Goal: Task Accomplishment & Management: Manage account settings

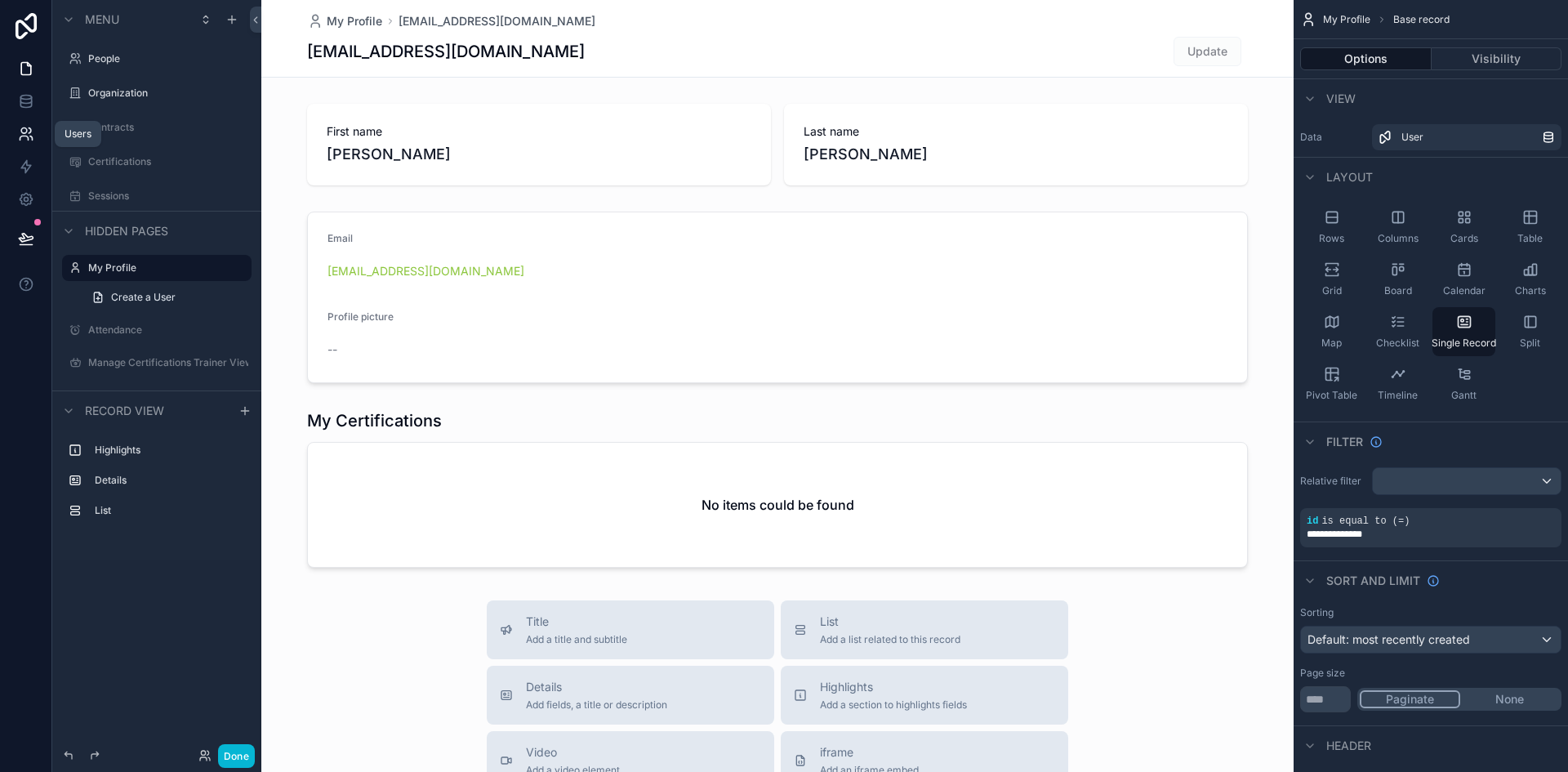
click at [26, 133] on icon at bounding box center [24, 131] width 6 height 6
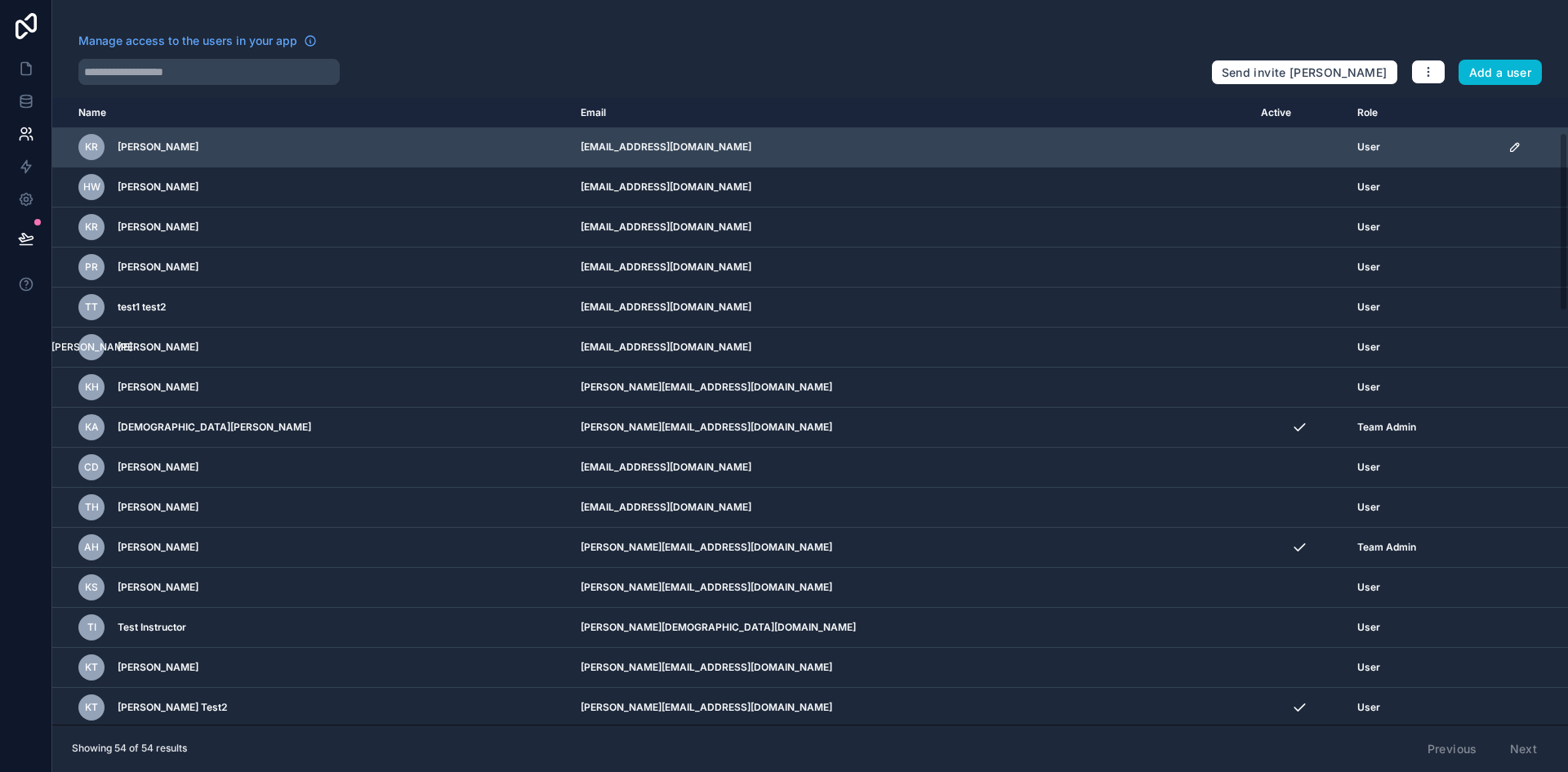
scroll to position [122, 0]
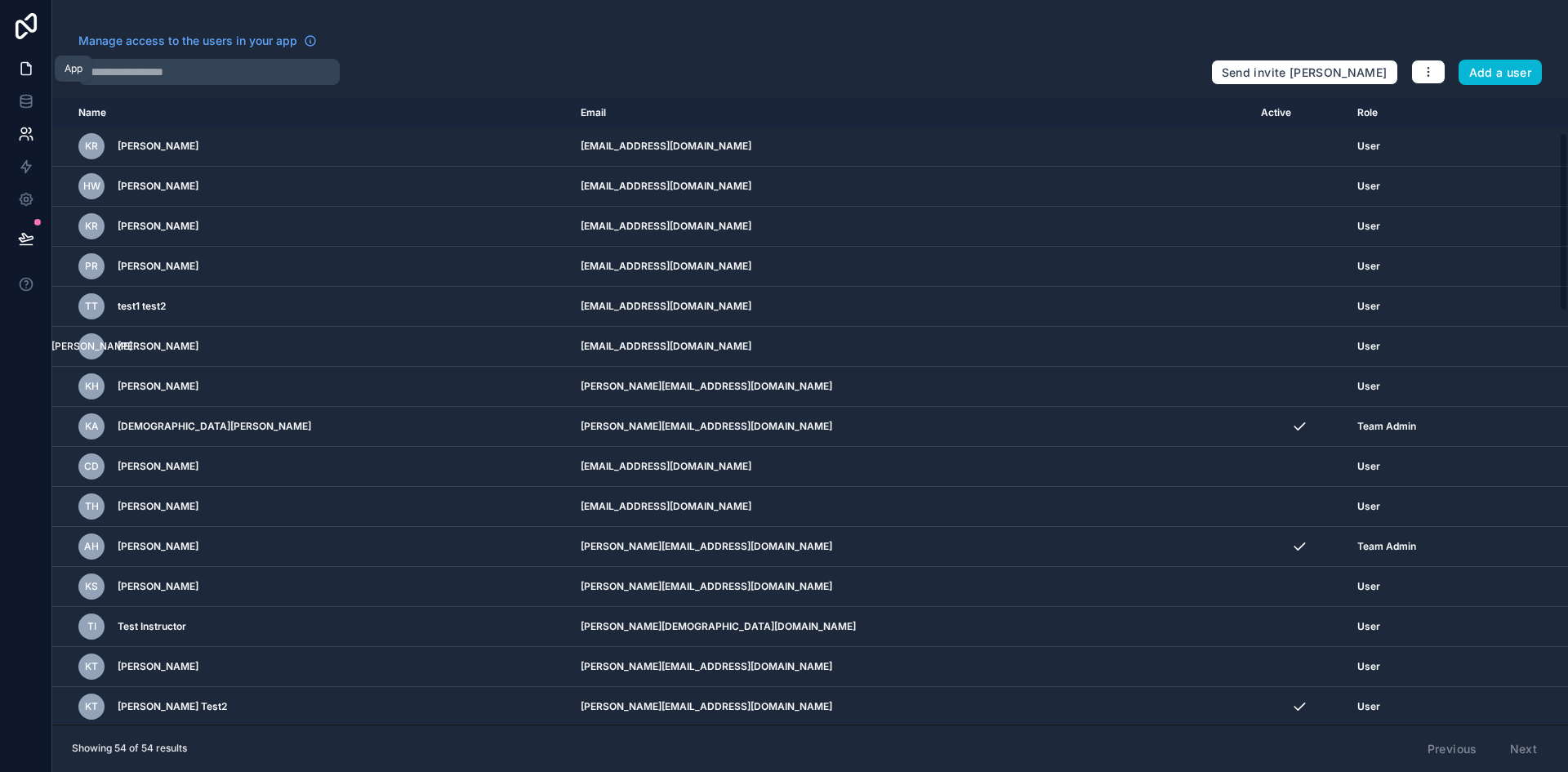
click at [31, 74] on icon at bounding box center [25, 68] width 16 height 16
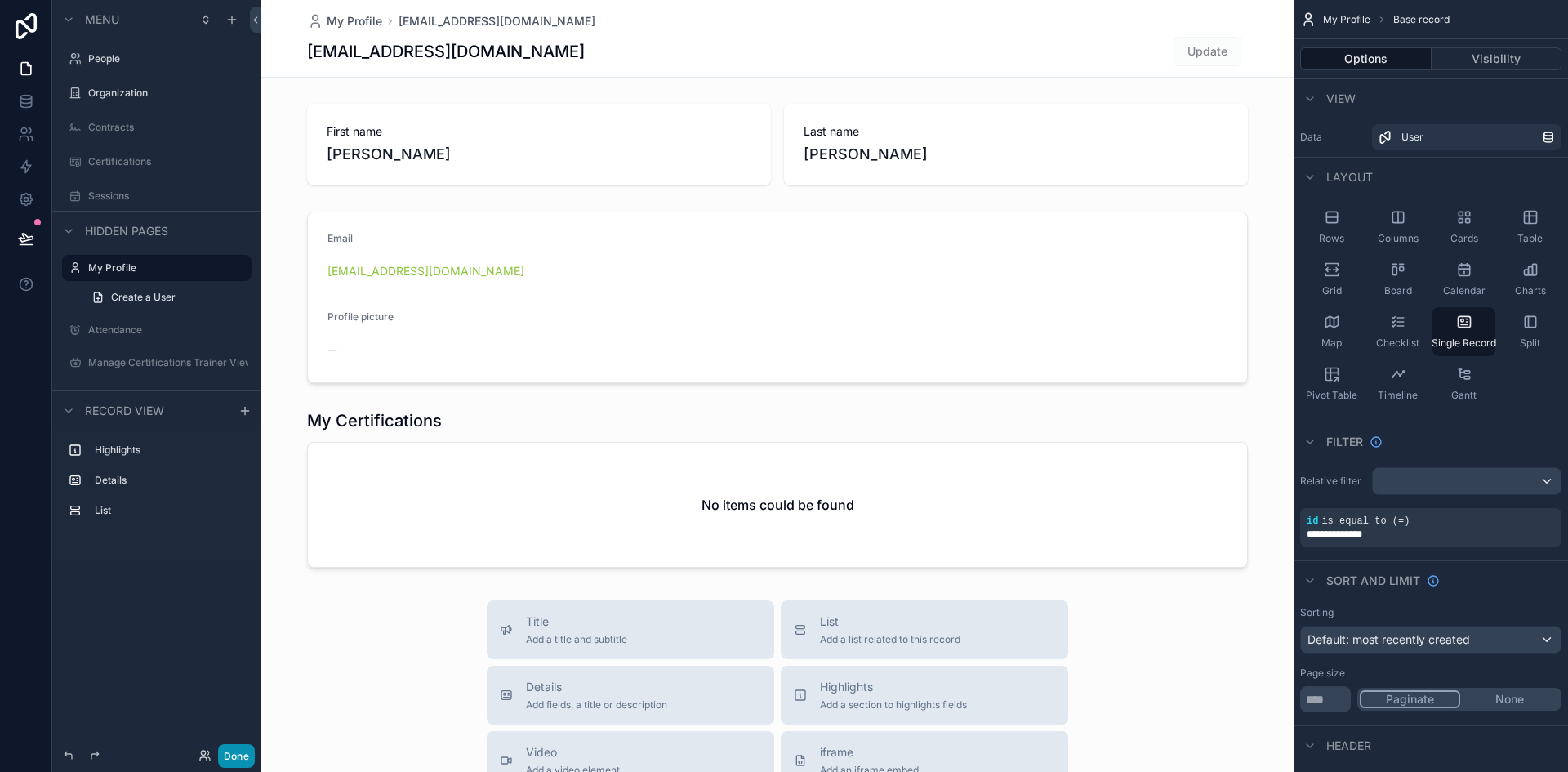
click at [233, 757] on button "Done" at bounding box center [236, 756] width 37 height 24
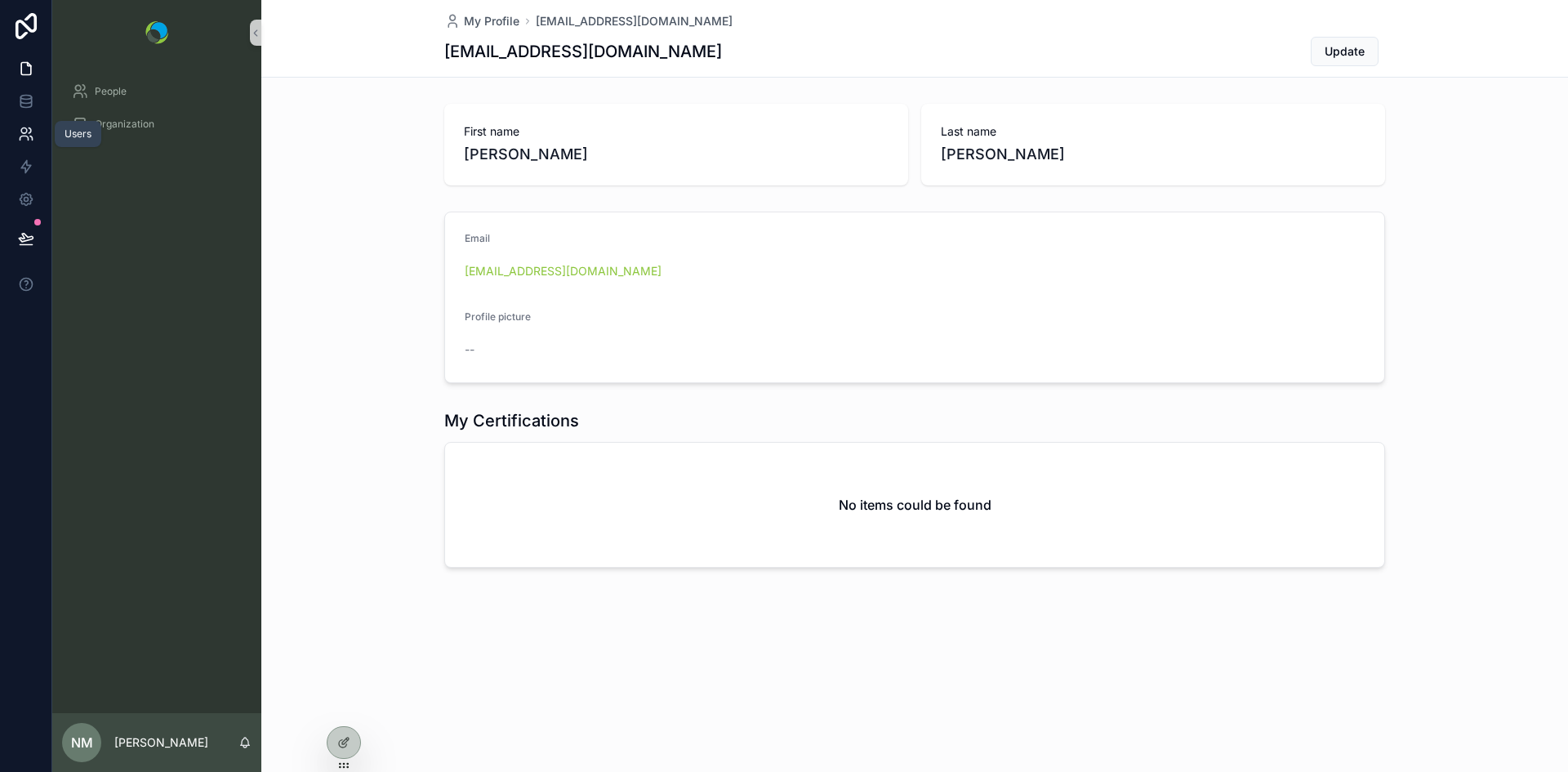
click at [36, 144] on link at bounding box center [25, 133] width 52 height 32
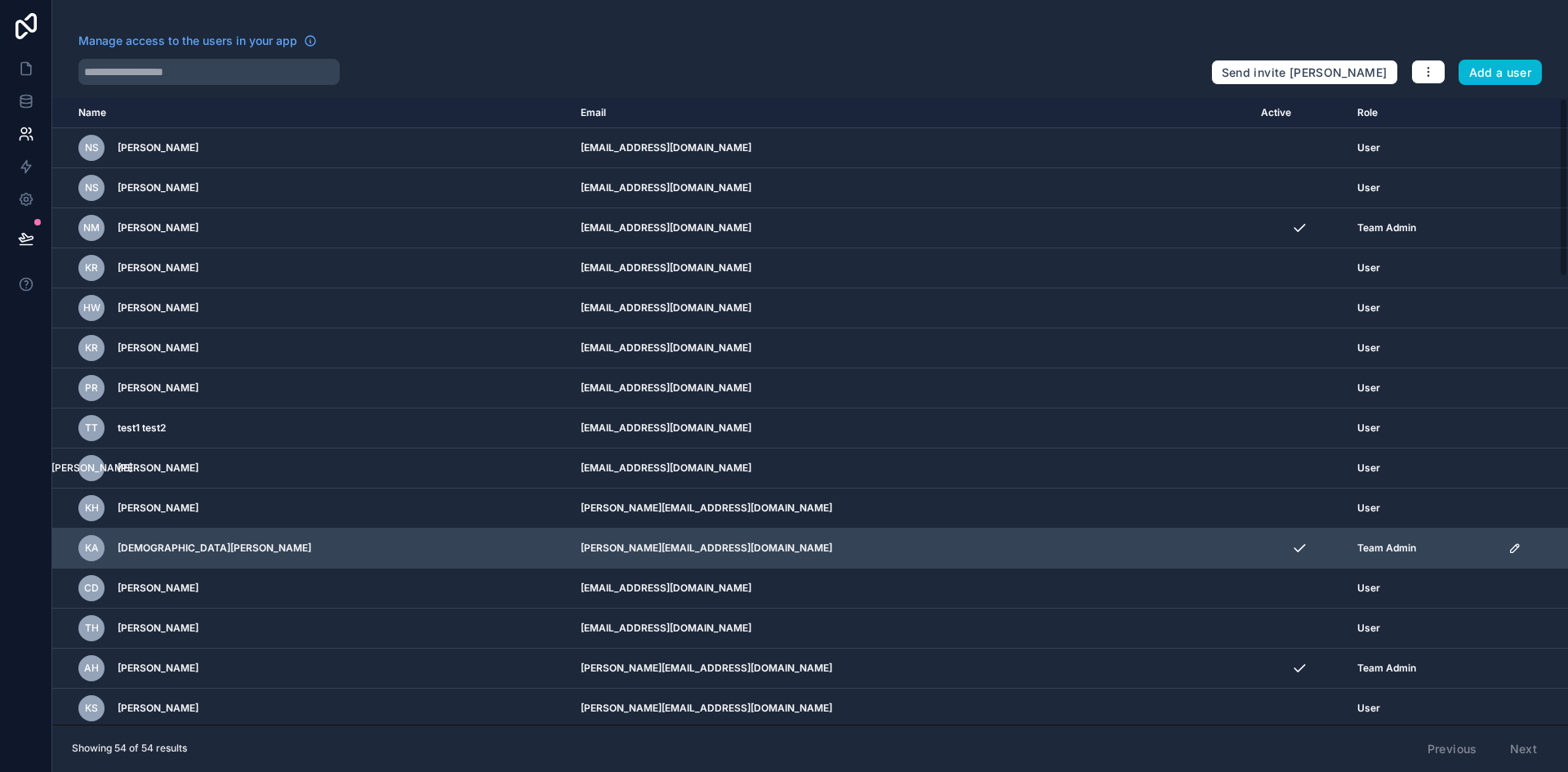
click at [1510, 552] on icon "scrollable content" at bounding box center [1514, 548] width 8 height 9
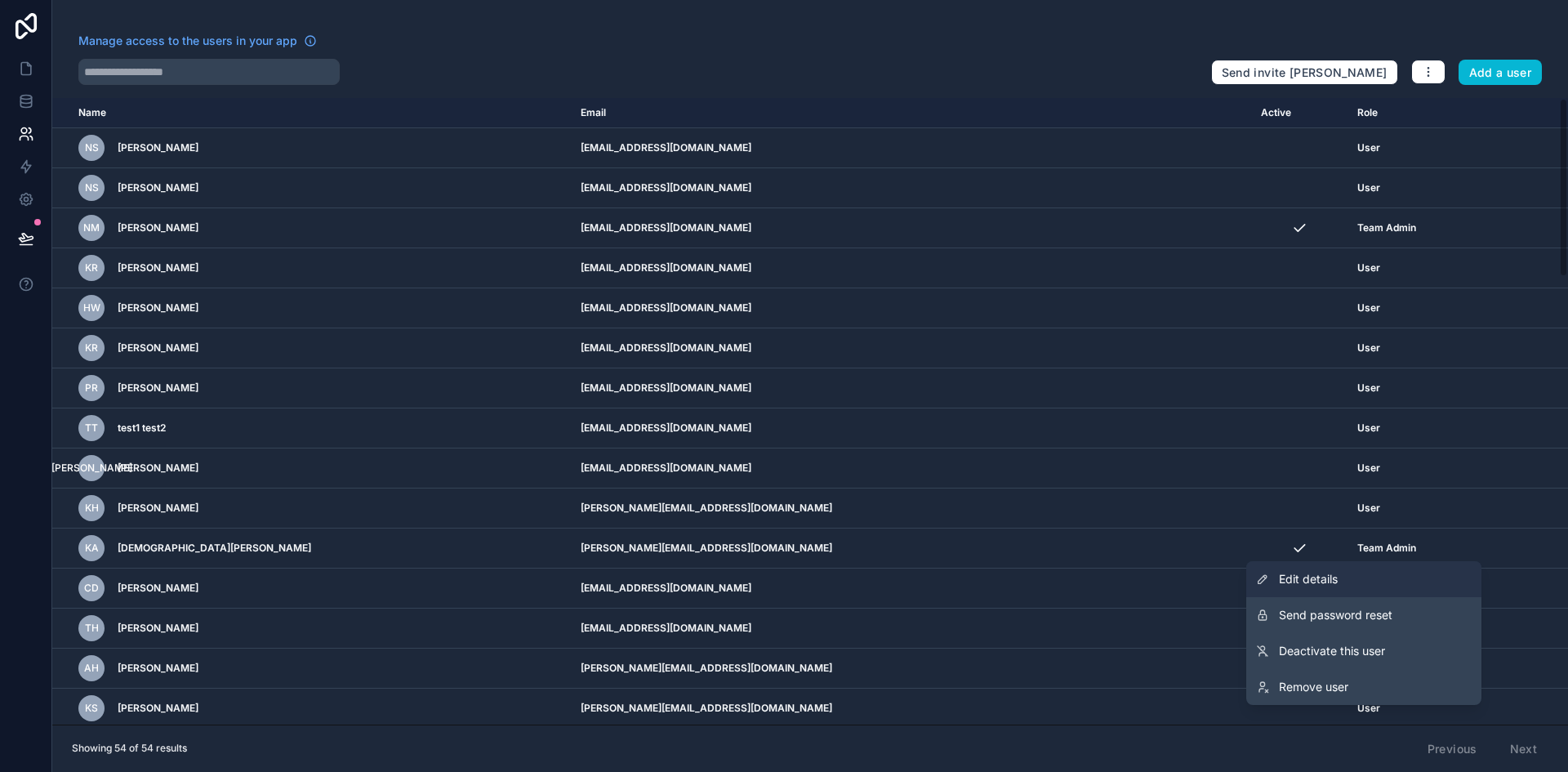
click at [1359, 572] on link "Edit details" at bounding box center [1363, 579] width 235 height 36
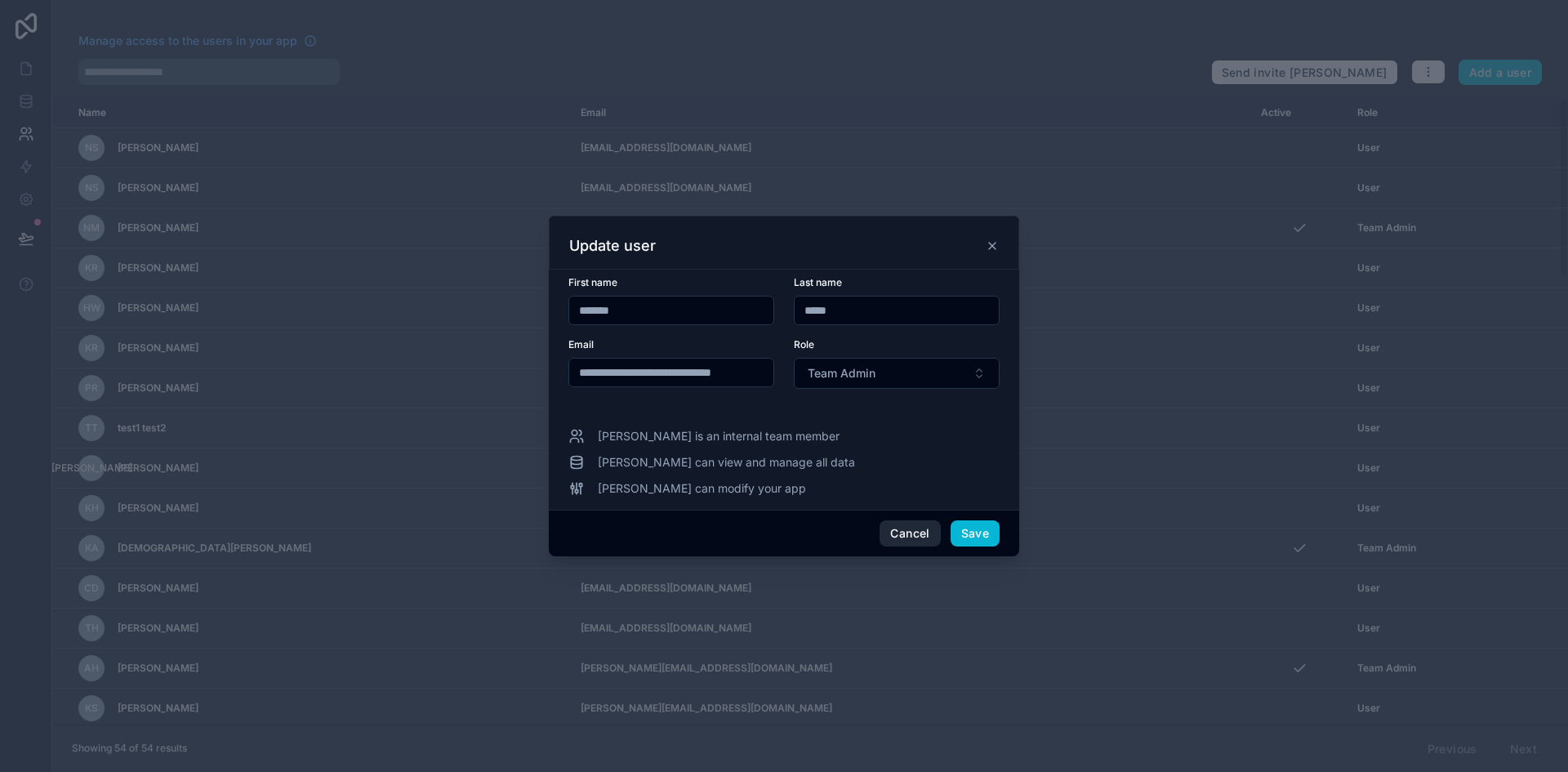
click at [910, 534] on button "Cancel" at bounding box center [909, 533] width 60 height 26
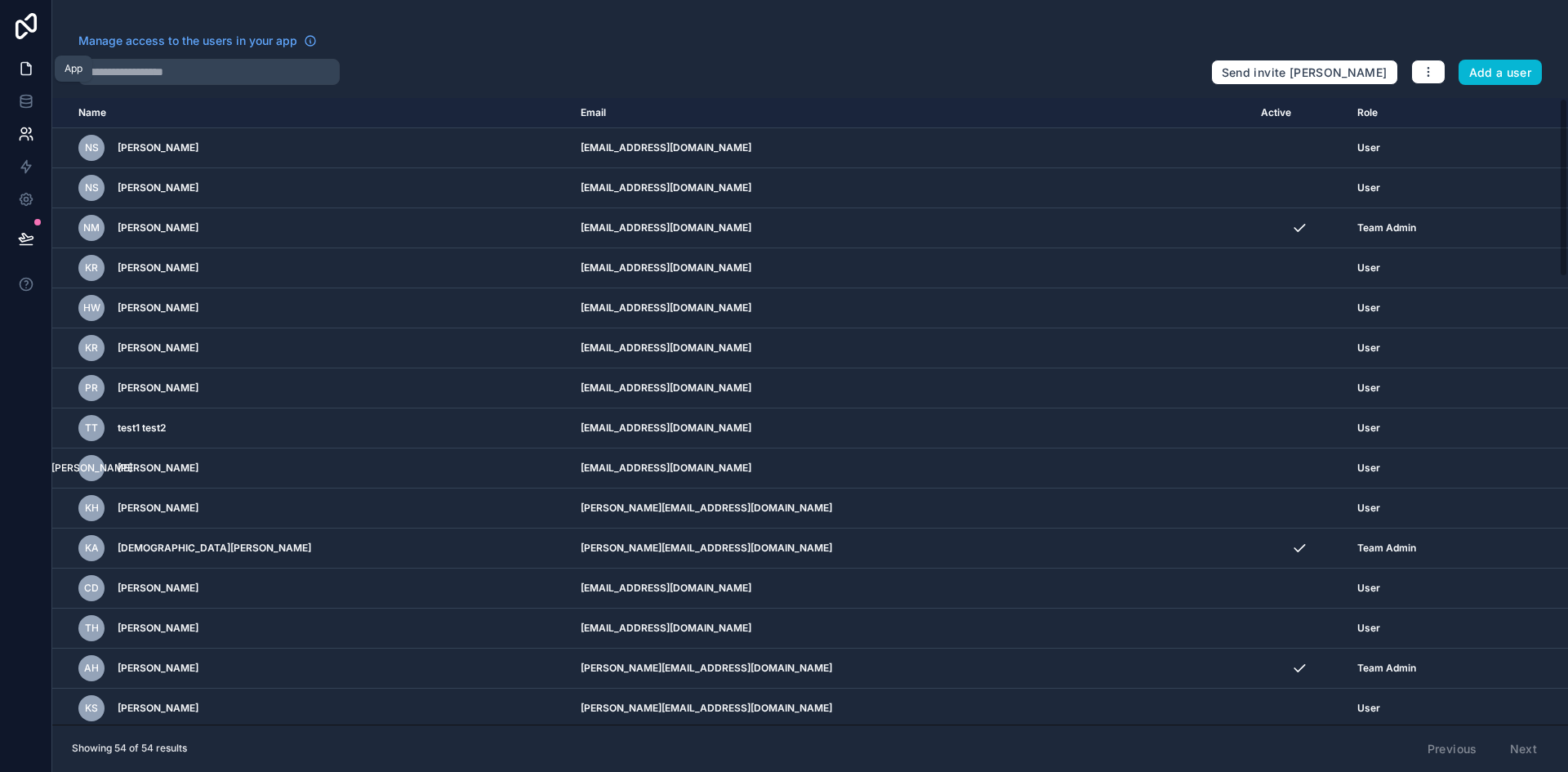
click at [31, 72] on icon at bounding box center [25, 68] width 16 height 16
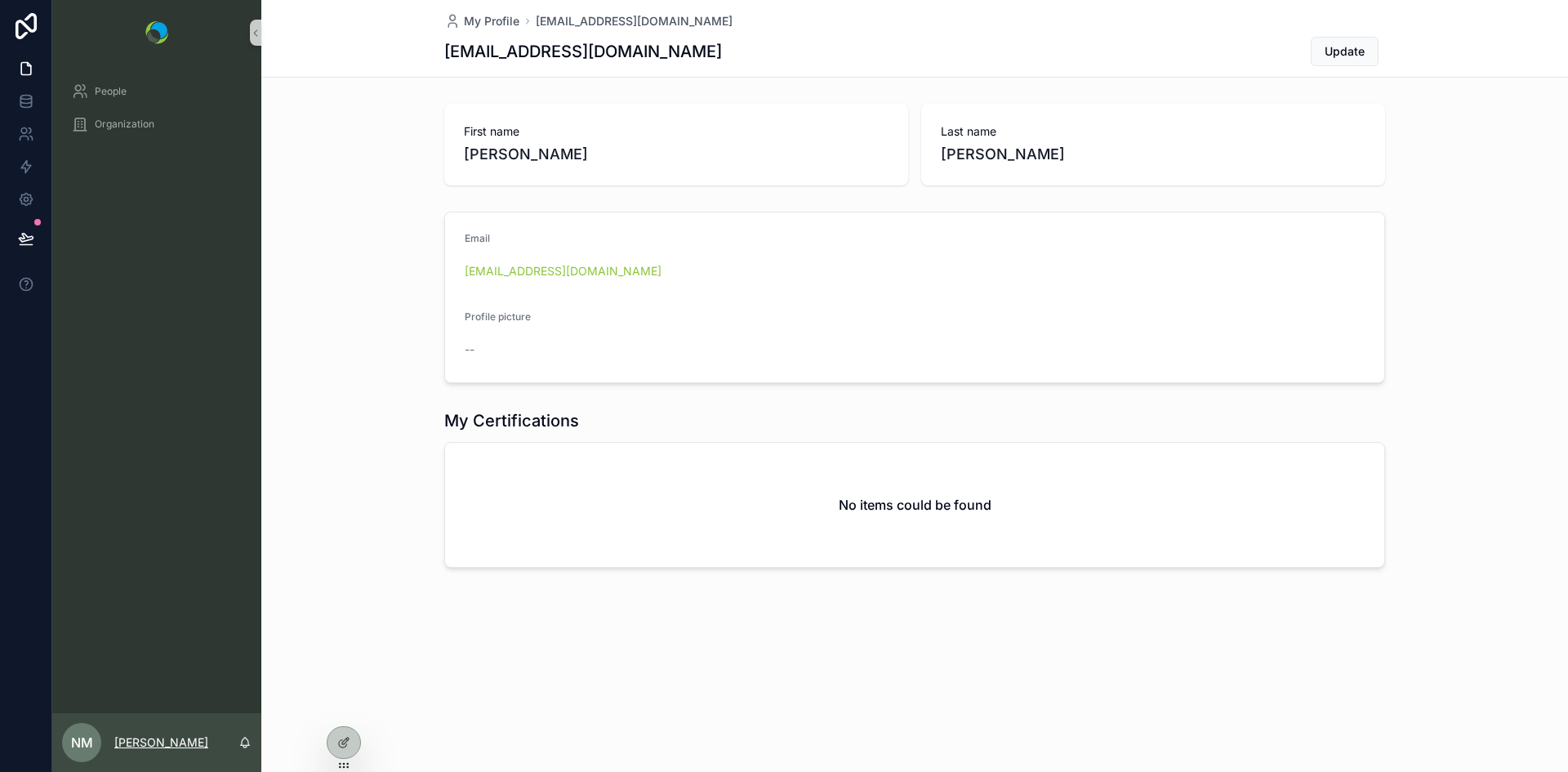
click at [178, 735] on p "[PERSON_NAME]" at bounding box center [161, 742] width 93 height 16
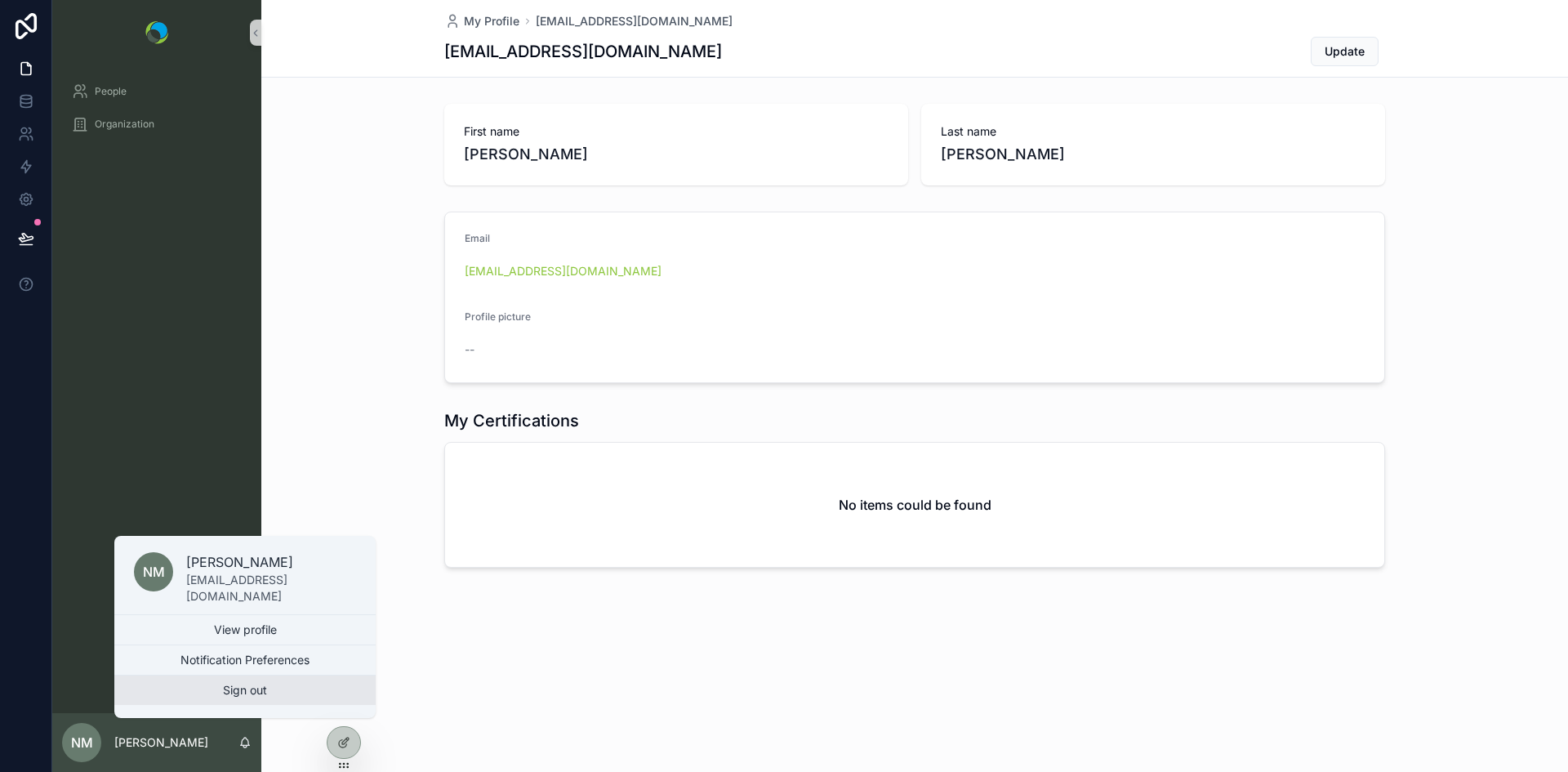
click at [196, 692] on button "Sign out" at bounding box center [245, 690] width 261 height 30
